Goal: Complete application form: Complete application form

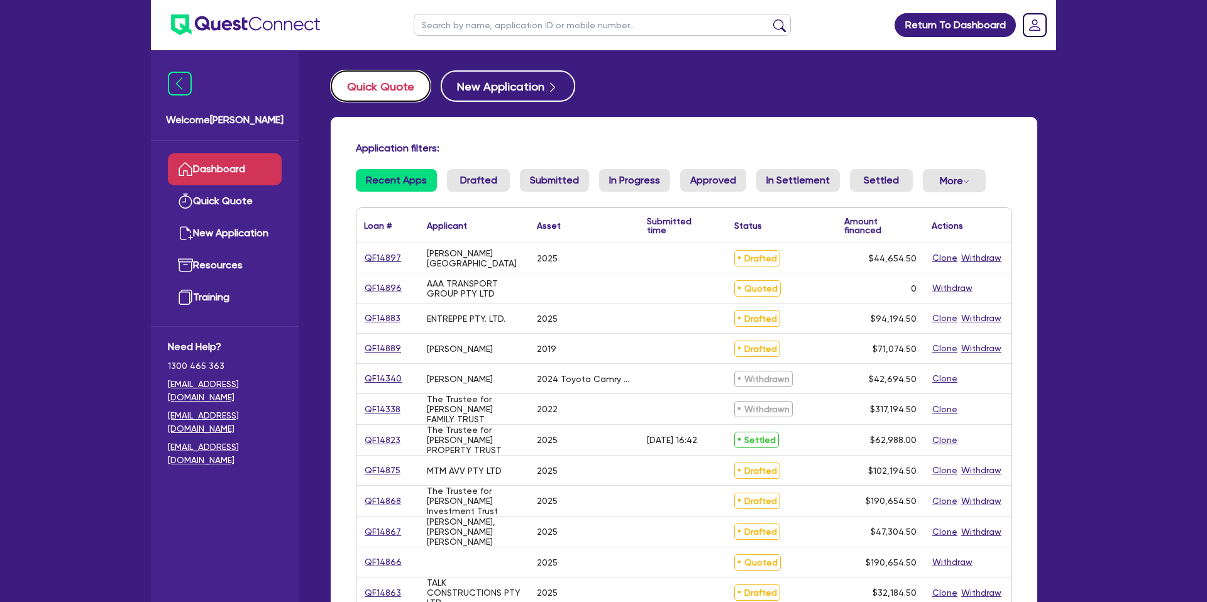
click at [395, 81] on button "Quick Quote" at bounding box center [381, 85] width 100 height 31
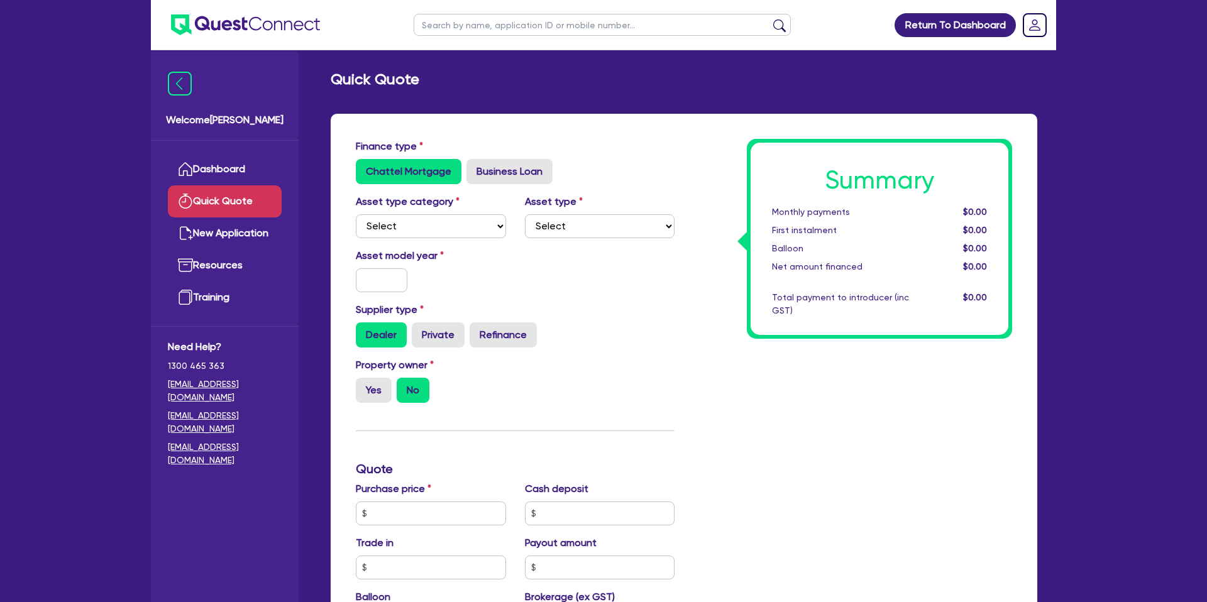
click at [421, 241] on div "Asset type category Select Cars and light trucks Primary assets Secondary asset…" at bounding box center [515, 221] width 338 height 54
click at [422, 231] on select "Select Cars and light trucks Primary assets Secondary assets Tertiary assets" at bounding box center [431, 226] width 150 height 24
select select "CARS_AND_LIGHT_TRUCKS"
click at [558, 238] on div "Asset type category Select Cars and light trucks Primary assets Secondary asset…" at bounding box center [515, 221] width 338 height 54
click at [562, 233] on select "Select Passenger vehicles Vans and utes Light trucks up to 4.5 tonne" at bounding box center [600, 226] width 150 height 24
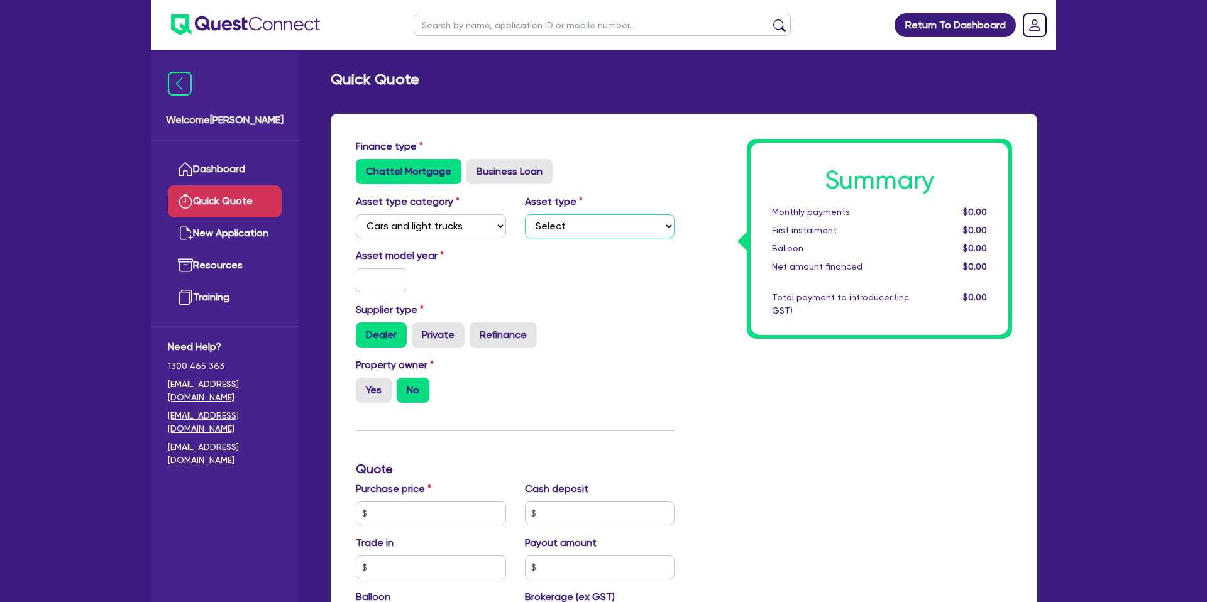
select select "PASSENGER_VEHICLES"
drag, startPoint x: 384, startPoint y: 276, endPoint x: 385, endPoint y: 270, distance: 6.4
click at [386, 270] on input "text" at bounding box center [382, 280] width 52 height 24
type input "2025"
click at [587, 296] on div "Asset model year [DATE]" at bounding box center [515, 275] width 338 height 54
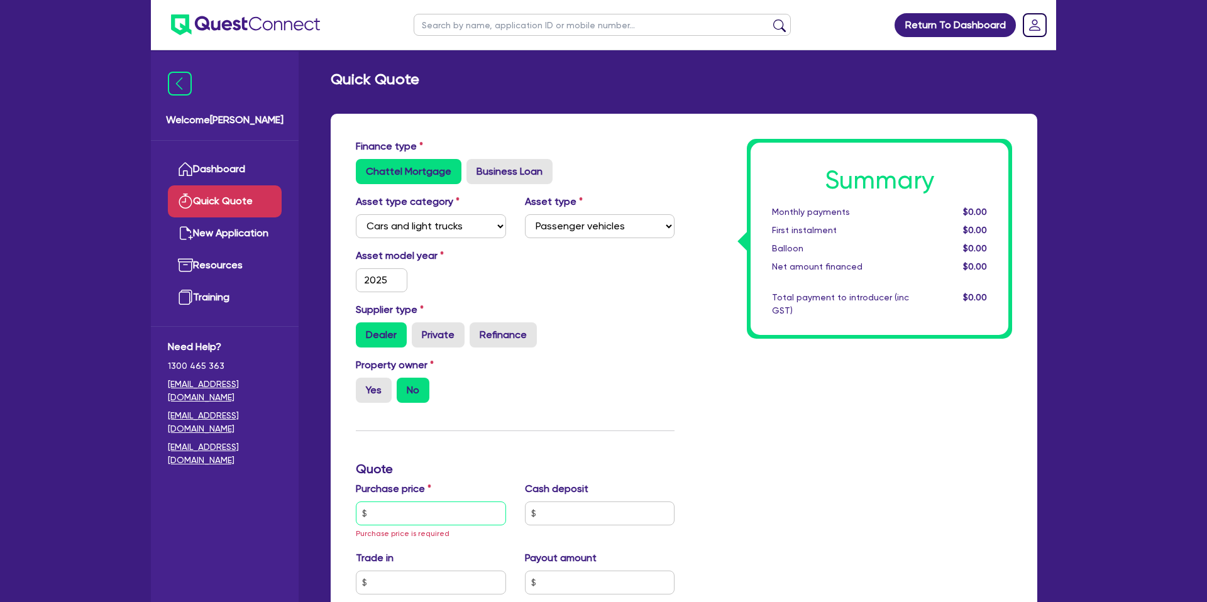
click at [395, 503] on input "text" at bounding box center [431, 514] width 150 height 24
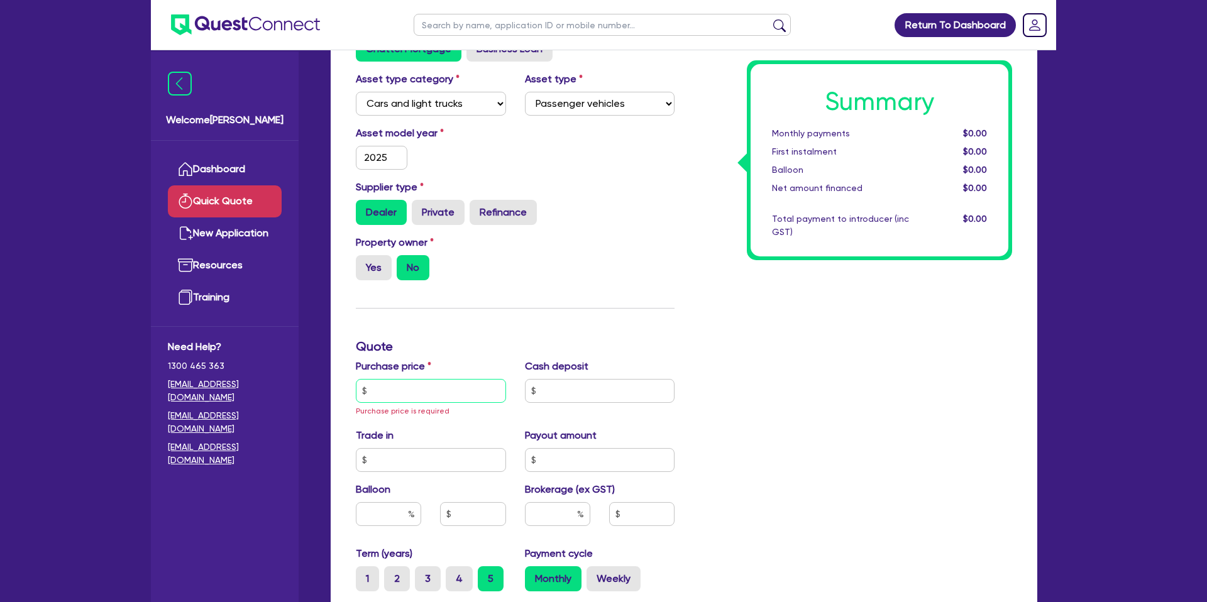
scroll to position [126, 0]
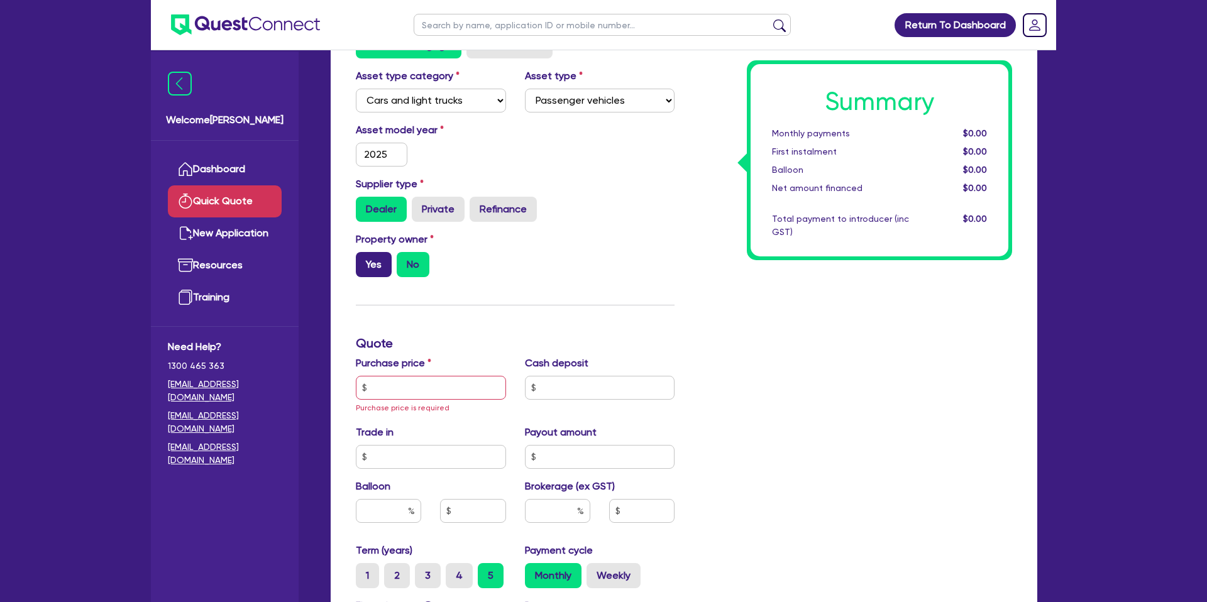
click at [380, 259] on label "Yes" at bounding box center [374, 264] width 36 height 25
click at [364, 259] on input "Yes" at bounding box center [360, 256] width 8 height 8
radio input "true"
click at [374, 378] on input "text" at bounding box center [431, 388] width 150 height 24
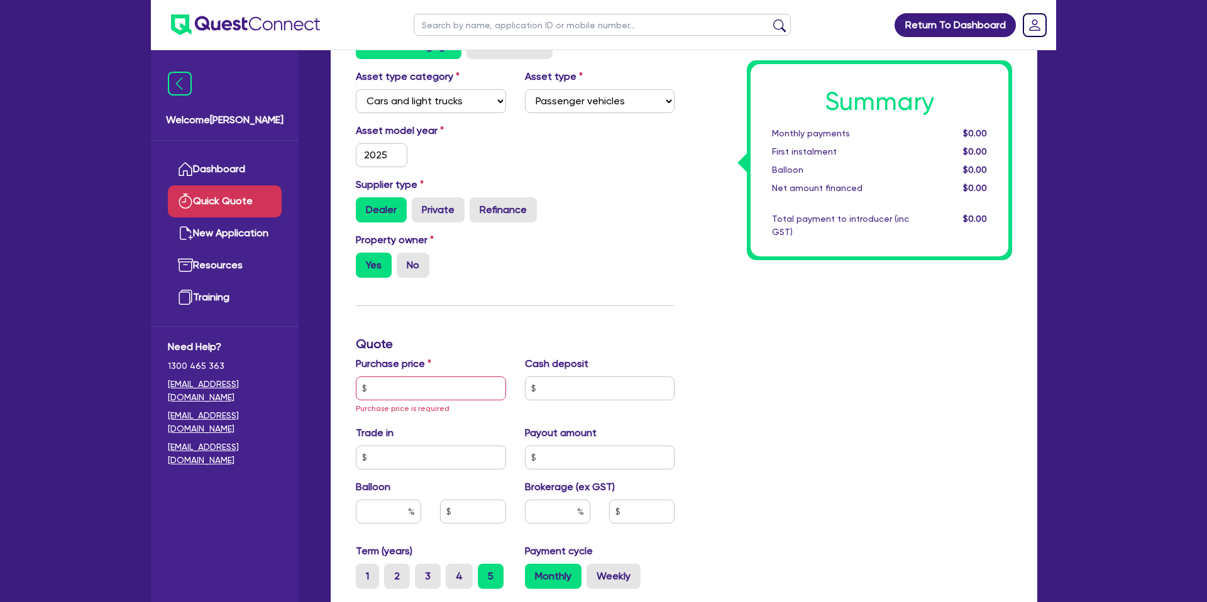
click at [708, 260] on div "Summary Monthly payments $0.00 First instalment $0.00 Balloon $0.00 Net amount …" at bounding box center [853, 396] width 338 height 764
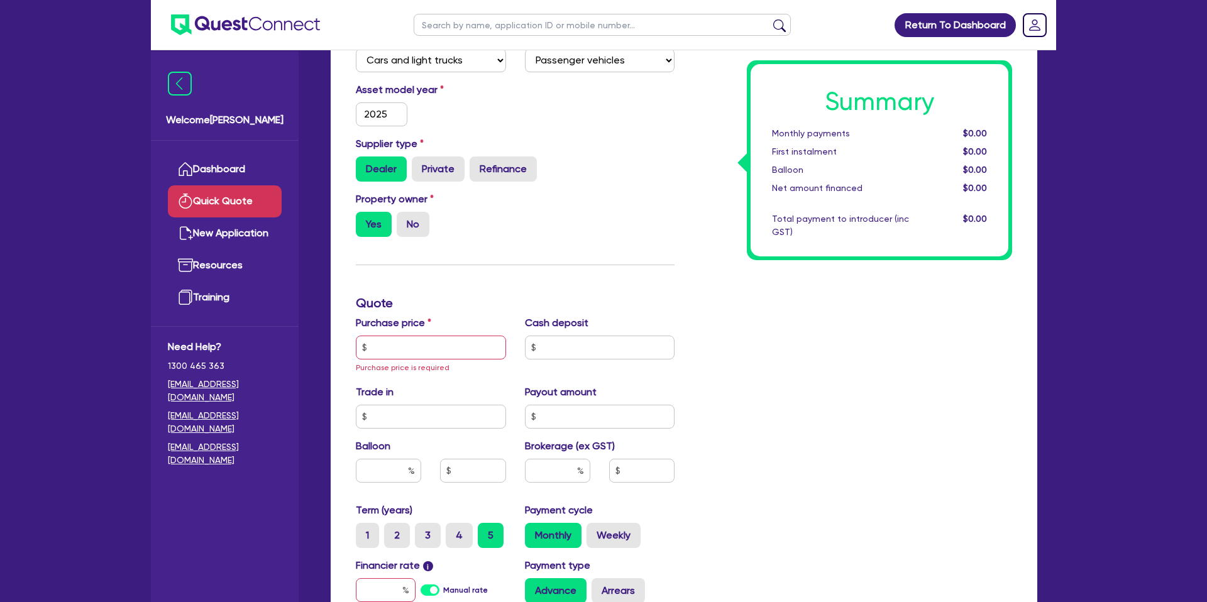
scroll to position [195, 0]
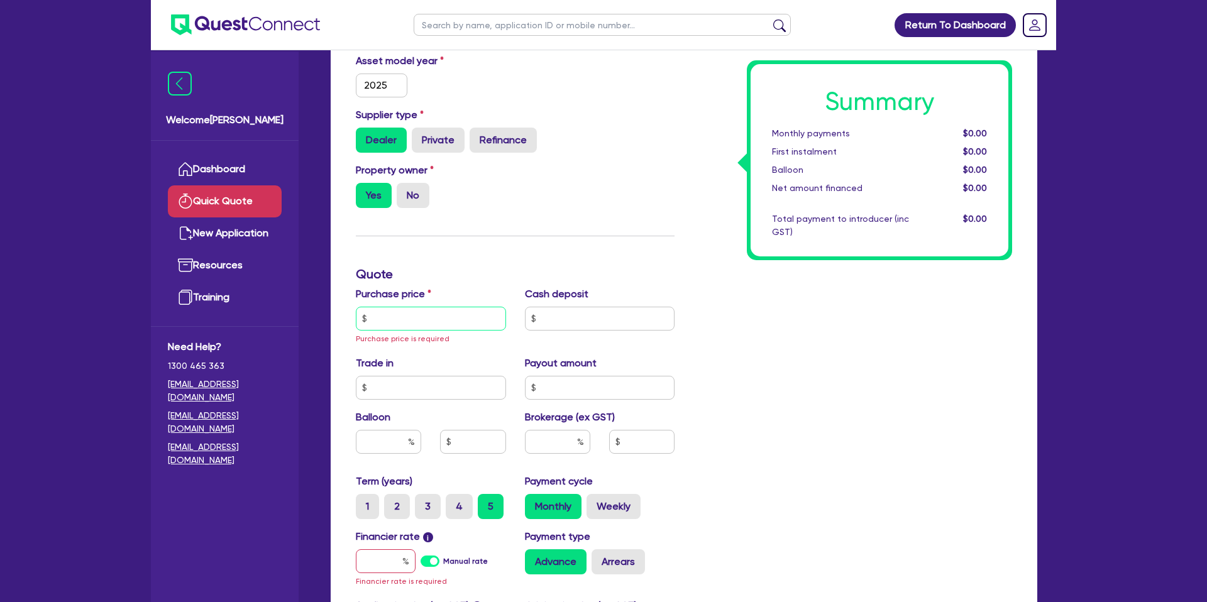
click at [422, 312] on input "text" at bounding box center [431, 319] width 150 height 24
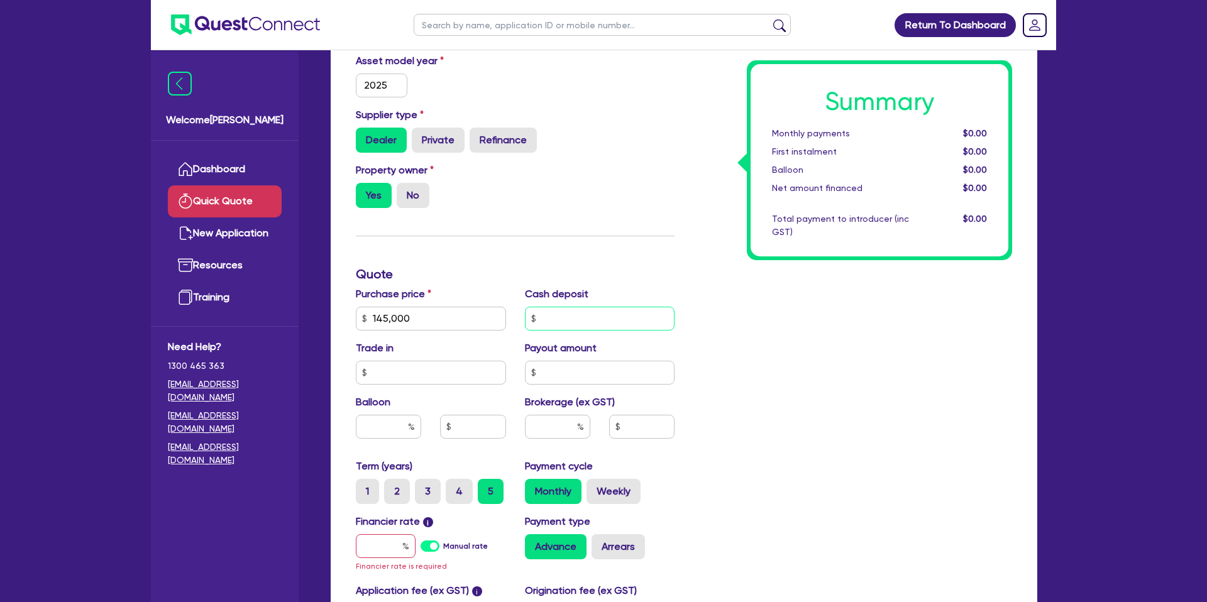
click at [588, 318] on input "text" at bounding box center [600, 319] width 150 height 24
click at [386, 322] on input "145,000" at bounding box center [431, 319] width 150 height 24
drag, startPoint x: 371, startPoint y: 319, endPoint x: 425, endPoint y: 323, distance: 54.2
click at [425, 323] on input "145,000" at bounding box center [431, 319] width 150 height 24
click at [612, 319] on input "text" at bounding box center [600, 319] width 150 height 24
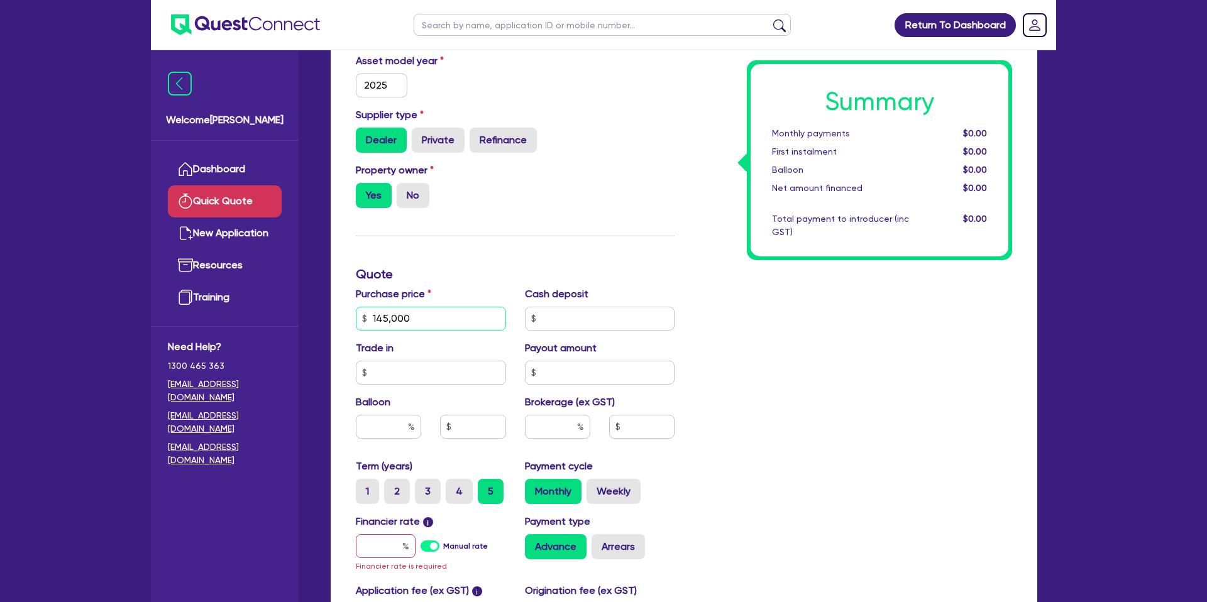
click at [425, 317] on input "145,000" at bounding box center [431, 319] width 150 height 24
type input "145,700"
drag, startPoint x: 830, startPoint y: 354, endPoint x: 672, endPoint y: 360, distance: 157.9
click at [828, 355] on div "Summary Monthly payments $0.00 First instalment $0.00 Balloon $0.00 Net amount …" at bounding box center [853, 318] width 338 height 749
drag, startPoint x: 581, startPoint y: 324, endPoint x: 577, endPoint y: 330, distance: 7.7
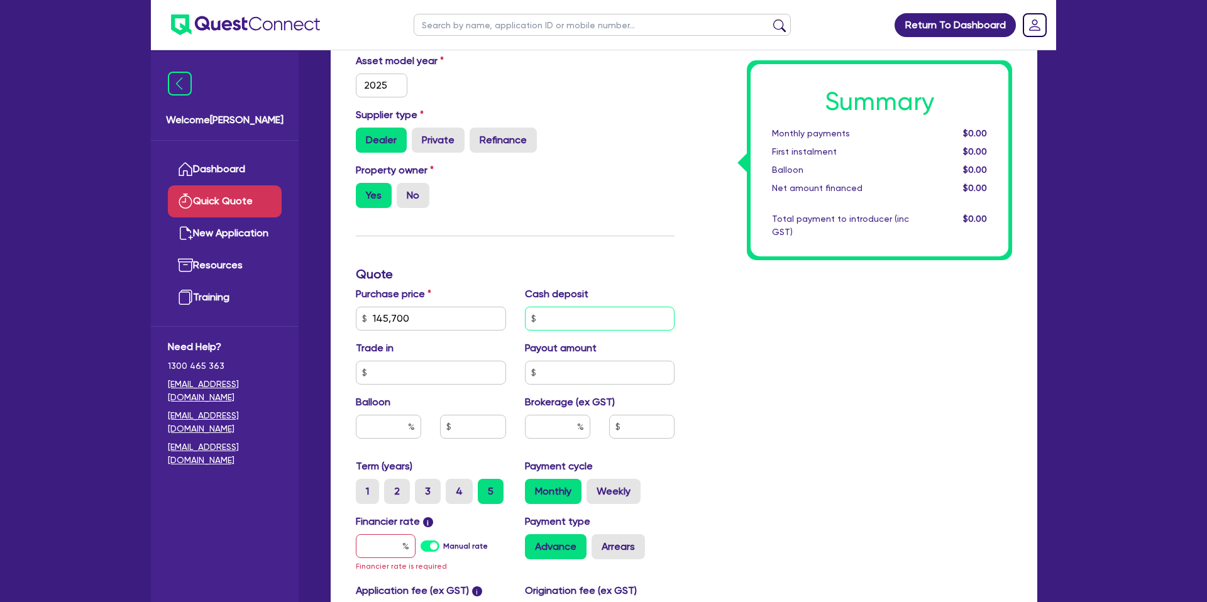
click at [580, 326] on input "text" at bounding box center [600, 319] width 150 height 24
type input "0.00"
click at [843, 364] on div "Summary Monthly payments $0.00 First instalment $0.00 Balloon $0.00 Net amount …" at bounding box center [853, 318] width 338 height 749
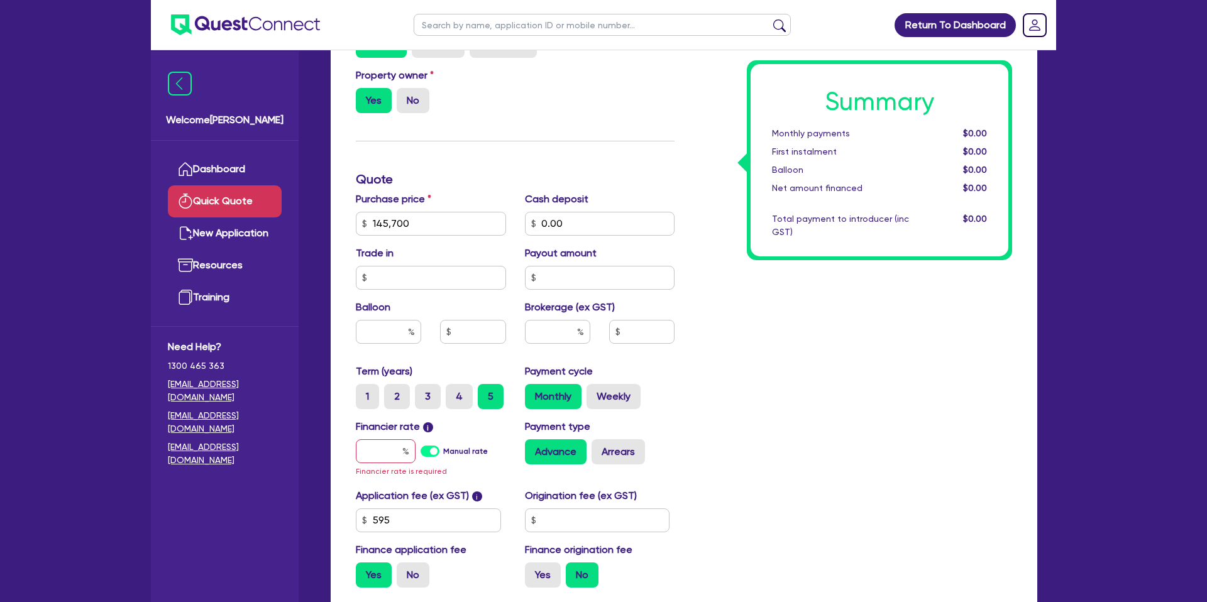
scroll to position [334, 0]
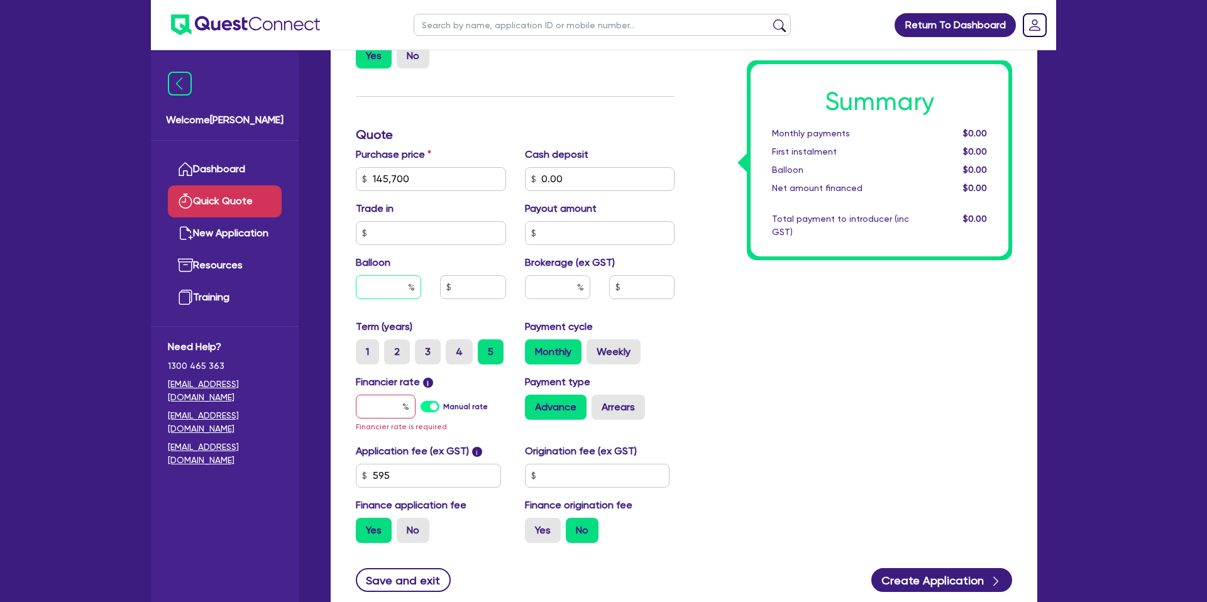
click at [400, 293] on input "text" at bounding box center [388, 287] width 65 height 24
type input "35"
drag, startPoint x: 865, startPoint y: 323, endPoint x: 582, endPoint y: 314, distance: 283.6
click at [865, 322] on div "Summary Monthly payments $0.00 First instalment $0.00 Balloon $0.00 Net amount …" at bounding box center [853, 179] width 338 height 749
click at [393, 407] on input "text" at bounding box center [386, 407] width 60 height 24
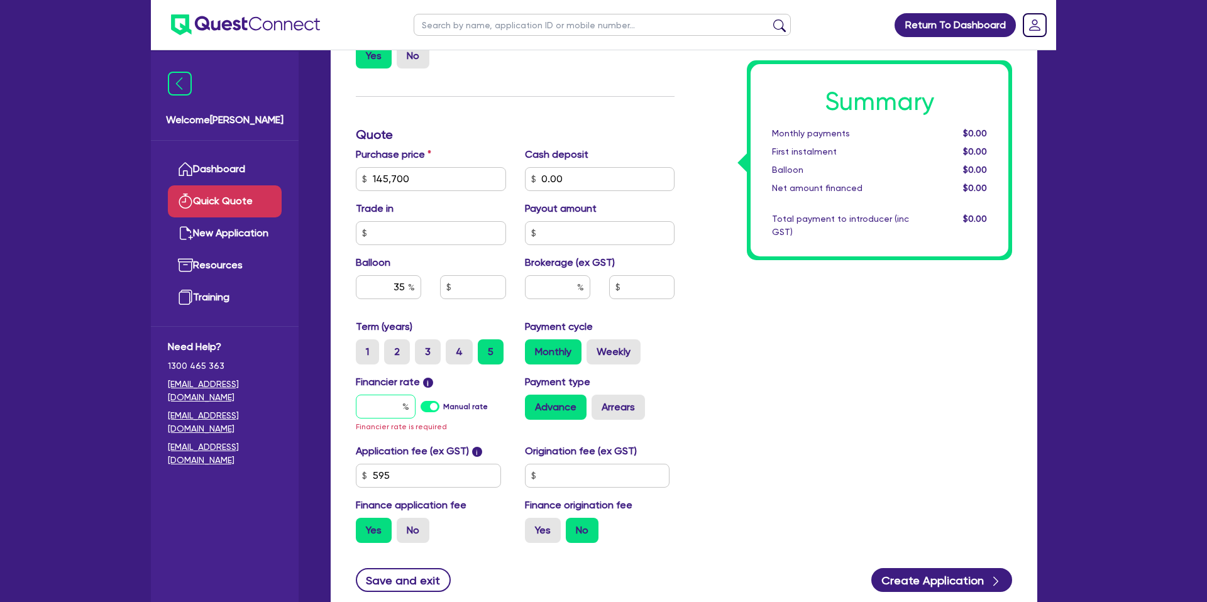
type input "6"
type input "50,995"
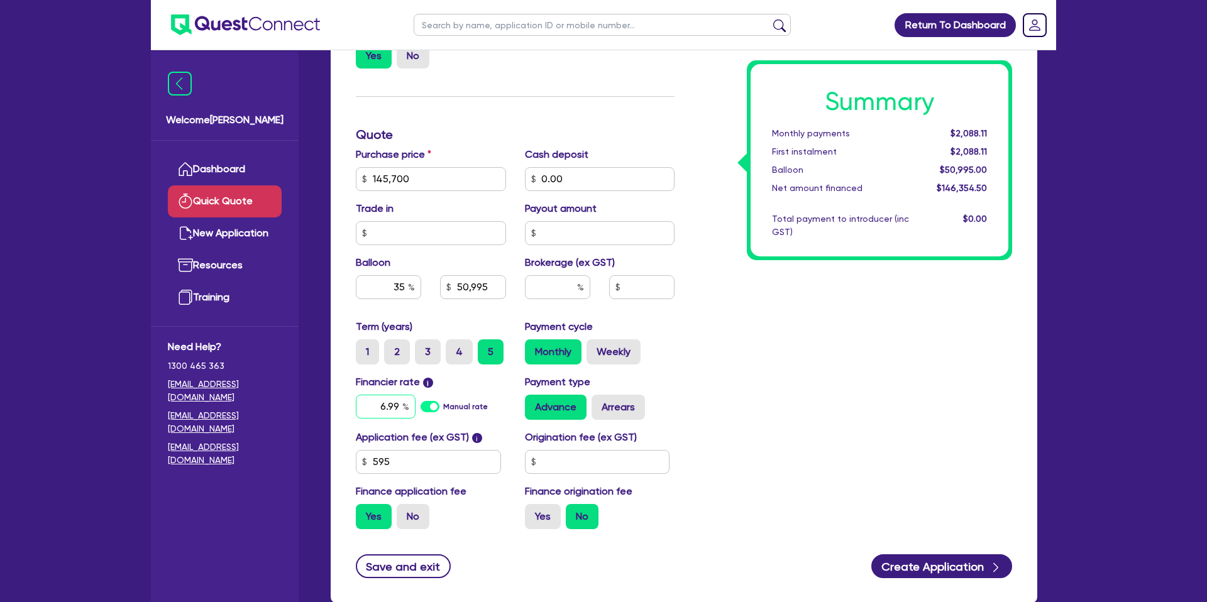
type input "6.99"
drag, startPoint x: 824, startPoint y: 379, endPoint x: 800, endPoint y: 383, distance: 24.2
click at [820, 377] on div "Summary Monthly payments $2,088.11 First instalment $2,088.11 Balloon $50,995.0…" at bounding box center [853, 172] width 338 height 735
type input "50,995"
click at [576, 462] on input "text" at bounding box center [597, 462] width 145 height 24
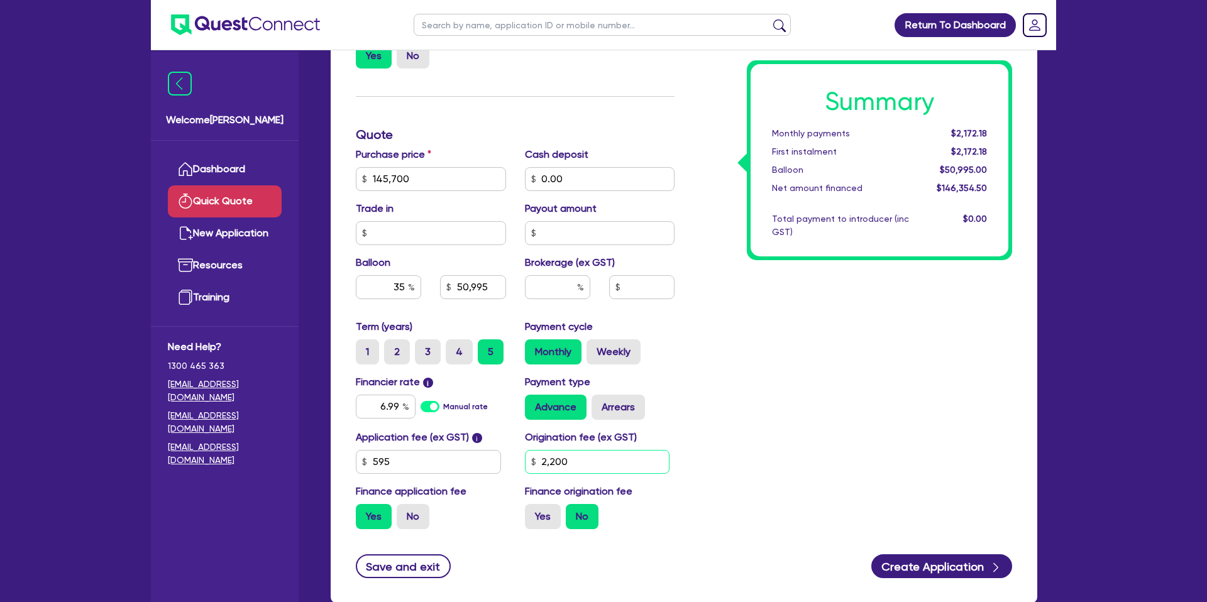
type input "2,200"
type input "50,995"
click at [804, 451] on div "Summary Monthly payments $2,172.18 First instalment $2,172.18 Balloon $50,995.0…" at bounding box center [853, 172] width 338 height 735
click at [553, 520] on label "Yes" at bounding box center [543, 516] width 36 height 25
click at [533, 512] on input "Yes" at bounding box center [529, 508] width 8 height 8
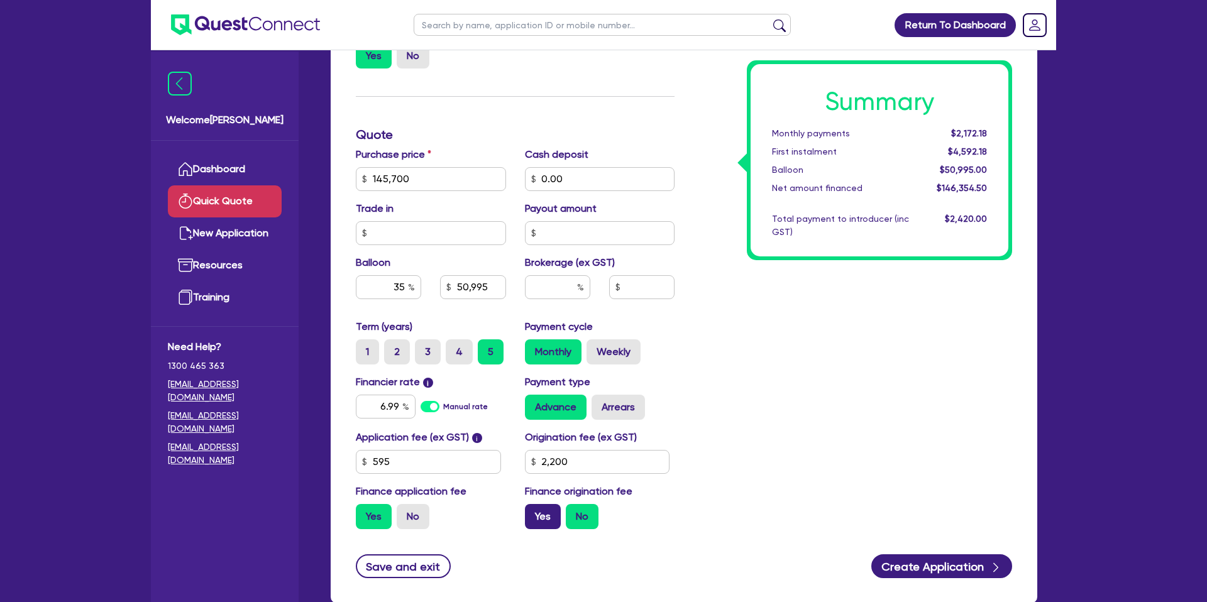
radio input "true"
type input "50,995"
drag, startPoint x: 958, startPoint y: 132, endPoint x: 994, endPoint y: 131, distance: 36.5
click at [995, 131] on div "$2,219.81" at bounding box center [957, 133] width 78 height 13
drag, startPoint x: 953, startPoint y: 132, endPoint x: 976, endPoint y: 146, distance: 27.4
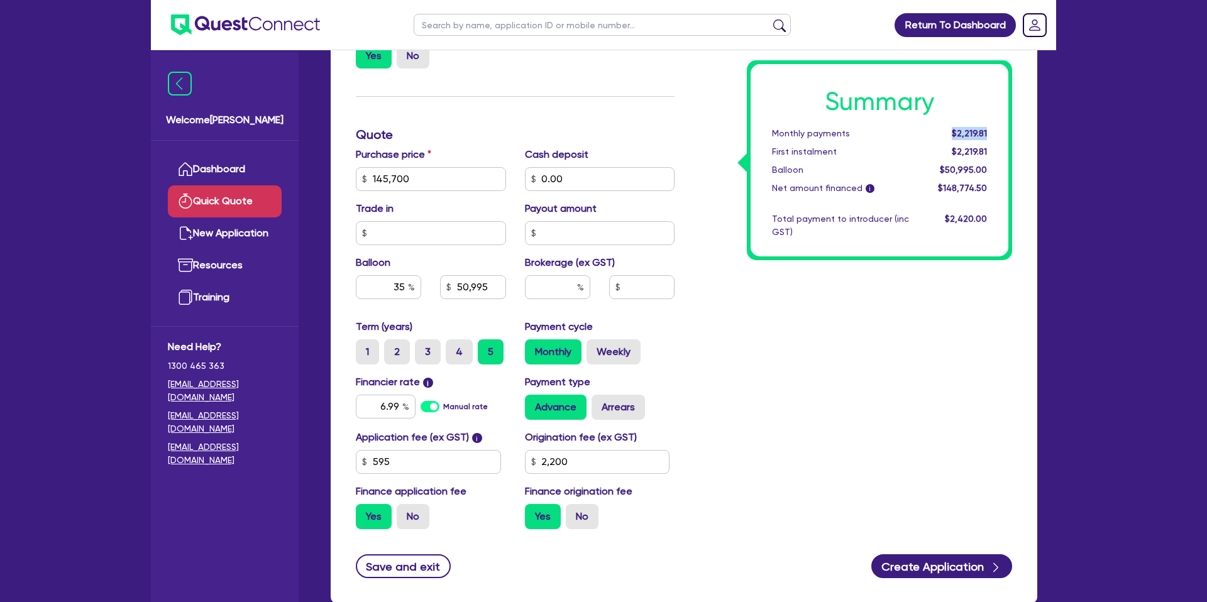
click at [1006, 132] on div "Summary Monthly payments $2,219.81 First instalment $2,219.81 Balloon $50,995.0…" at bounding box center [879, 160] width 258 height 192
drag, startPoint x: 620, startPoint y: 409, endPoint x: 616, endPoint y: 422, distance: 13.7
click at [620, 409] on label "Arrears" at bounding box center [617, 407] width 53 height 25
click at [600, 403] on input "Arrears" at bounding box center [595, 399] width 8 height 8
radio input "true"
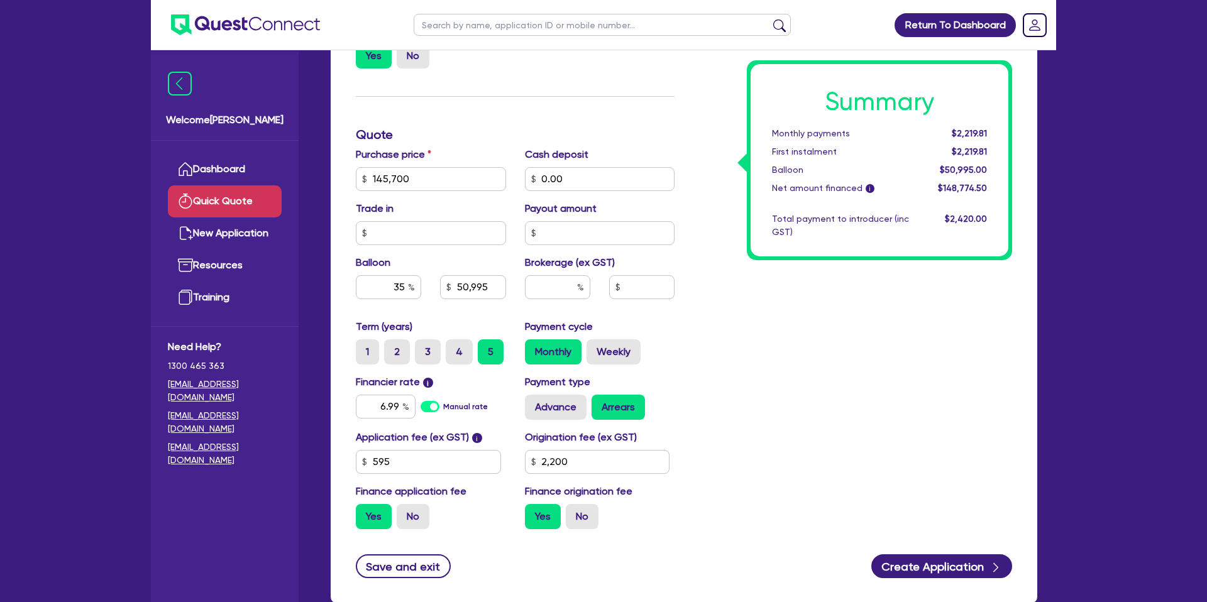
type input "50,995"
click at [611, 340] on label "Weekly" at bounding box center [613, 351] width 54 height 25
click at [595, 340] on input "Weekly" at bounding box center [590, 343] width 8 height 8
radio input "true"
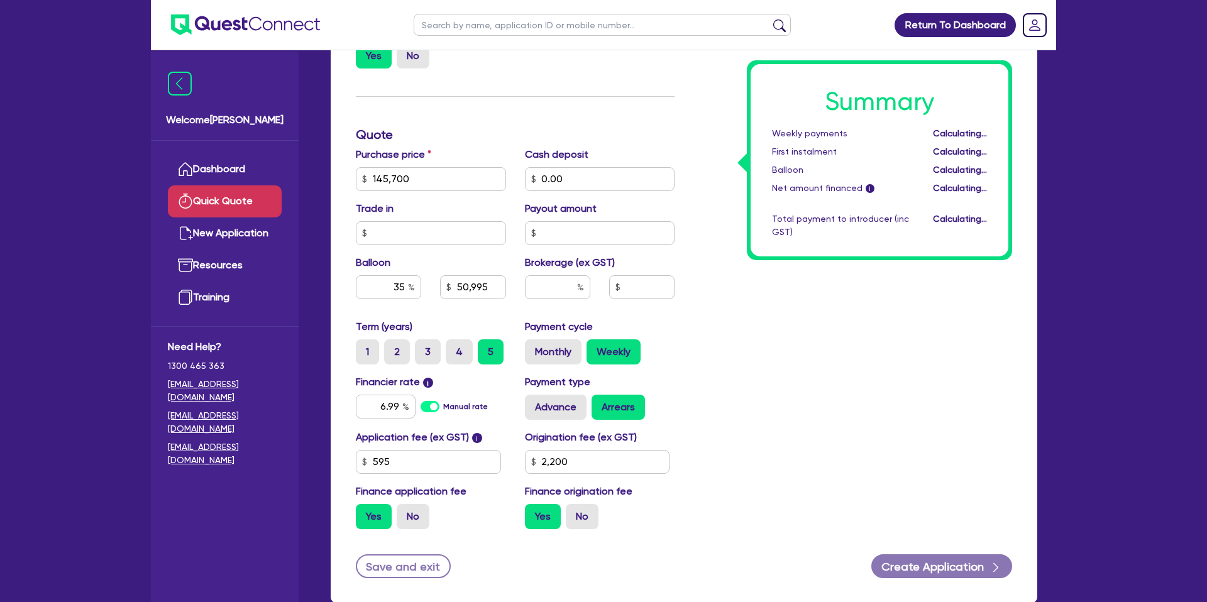
type input "50,995"
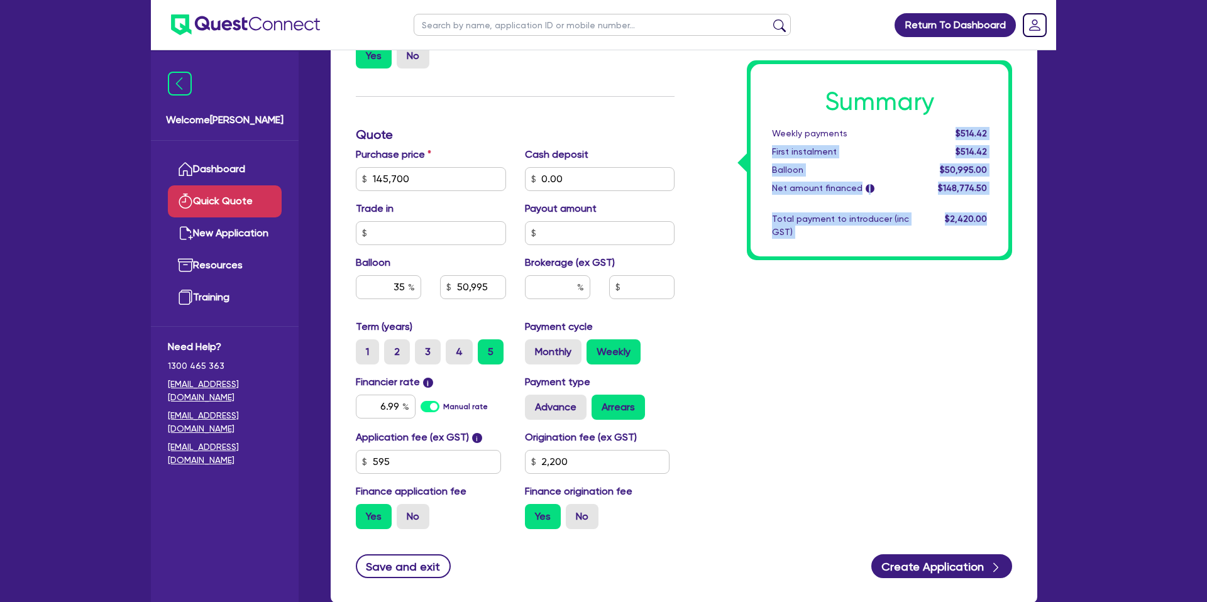
drag, startPoint x: 958, startPoint y: 129, endPoint x: 1038, endPoint y: 128, distance: 79.2
click at [1038, 128] on div "Finance type Chattel Mortgage Business Loan Asset type category Select Cars and…" at bounding box center [683, 198] width 725 height 839
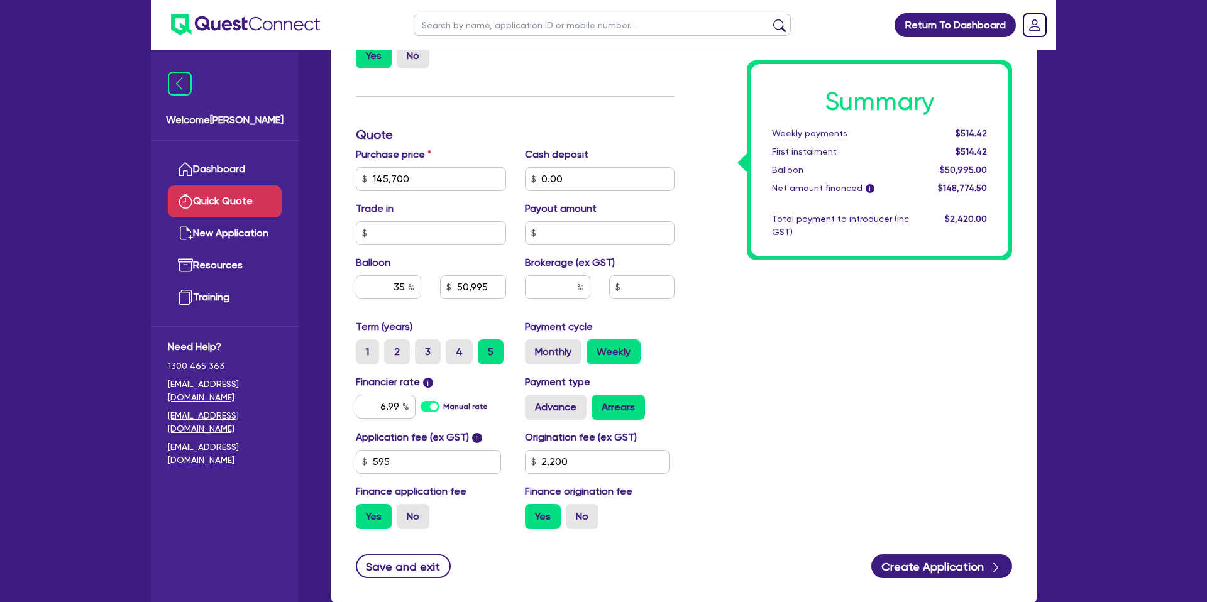
click at [814, 210] on div "Summary Weekly payments $514.42 First instalment $514.42 Balloon $50,995.00 Net…" at bounding box center [879, 160] width 258 height 192
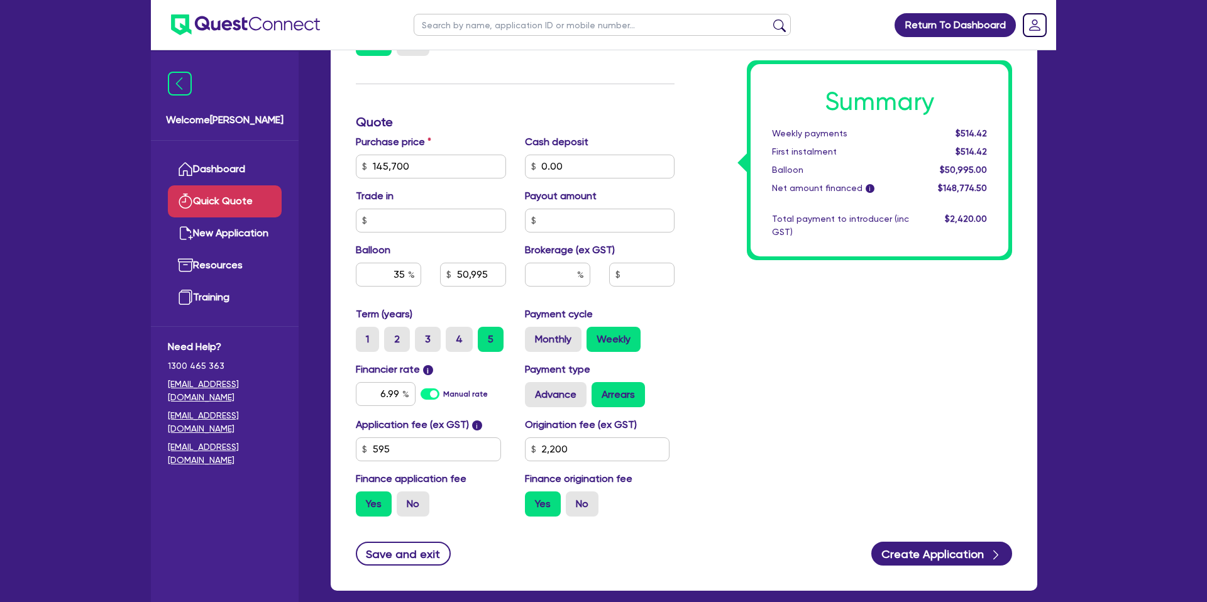
scroll to position [339, 0]
